Goal: Entertainment & Leisure: Consume media (video, audio)

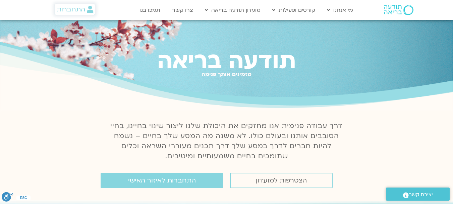
click at [75, 6] on span "התחברות" at bounding box center [71, 9] width 29 height 7
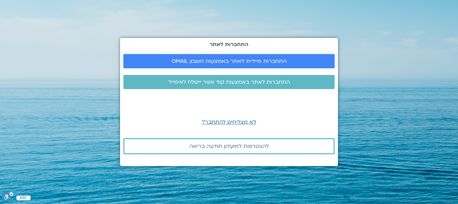
click at [208, 62] on span "התחברות מיידית לאתר באמצעות חשבון GMAIL" at bounding box center [229, 61] width 115 height 6
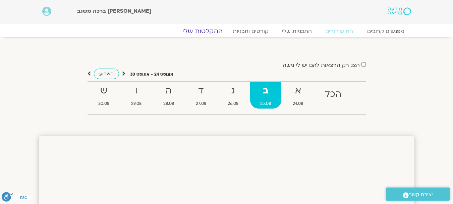
click at [208, 30] on link "ההקלטות שלי" at bounding box center [203, 31] width 56 height 8
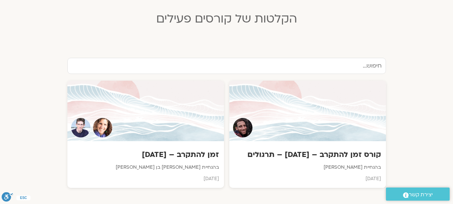
scroll to position [185, 0]
click at [183, 138] on div at bounding box center [145, 110] width 158 height 61
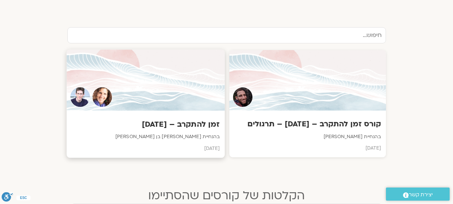
scroll to position [215, 0]
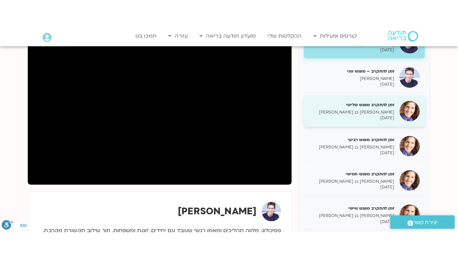
scroll to position [98, 0]
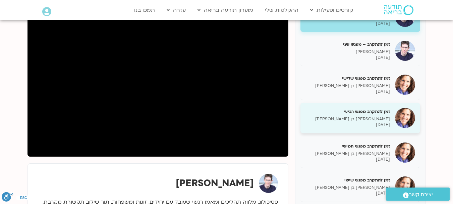
click at [361, 124] on p "[DATE]" at bounding box center [348, 125] width 85 height 6
